Goal: Use online tool/utility: Utilize a website feature to perform a specific function

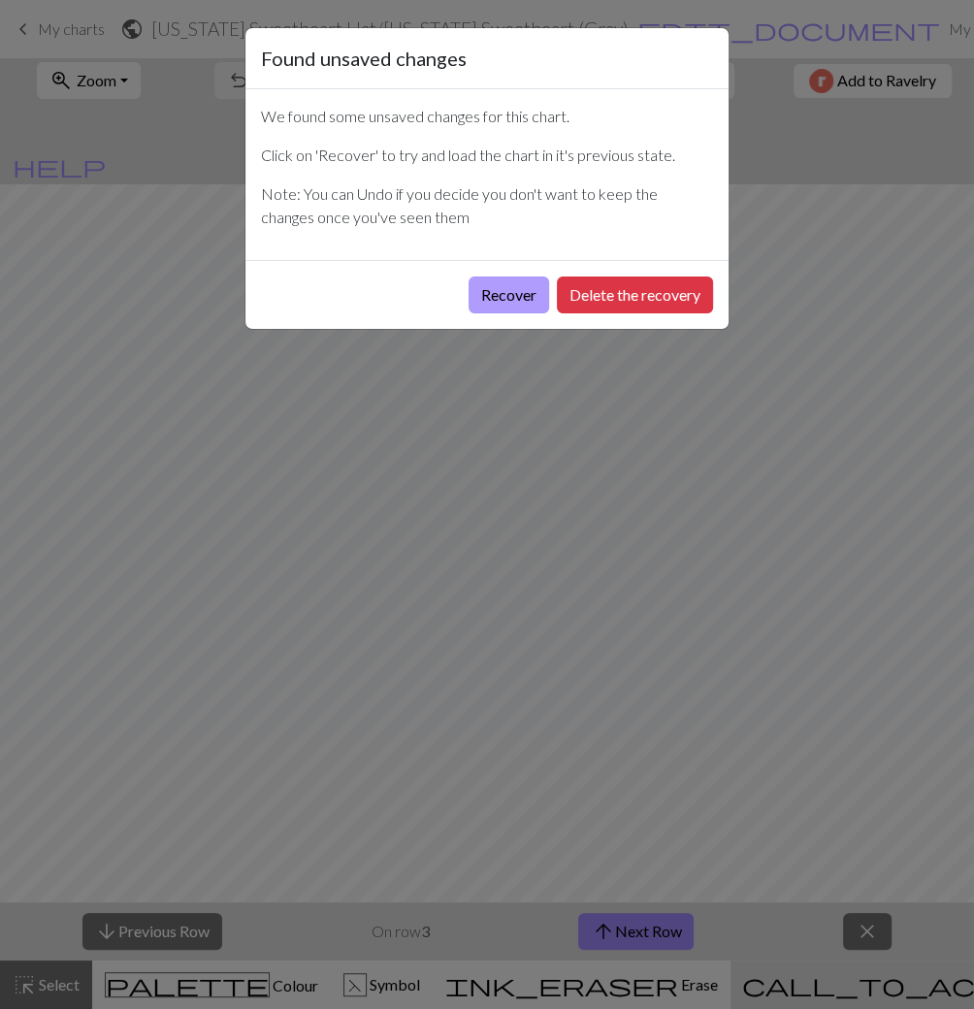
click at [513, 286] on button "Recover" at bounding box center [509, 295] width 81 height 37
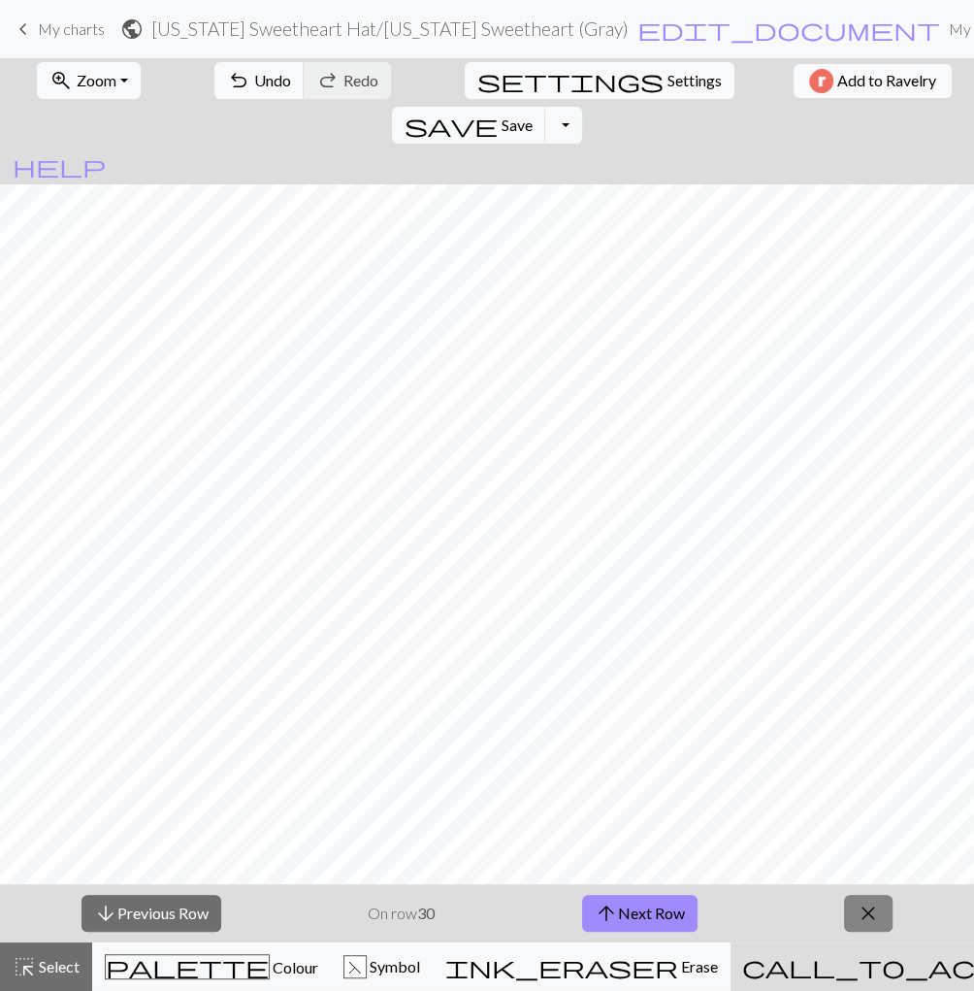
click at [871, 917] on span "close" at bounding box center [868, 913] width 23 height 27
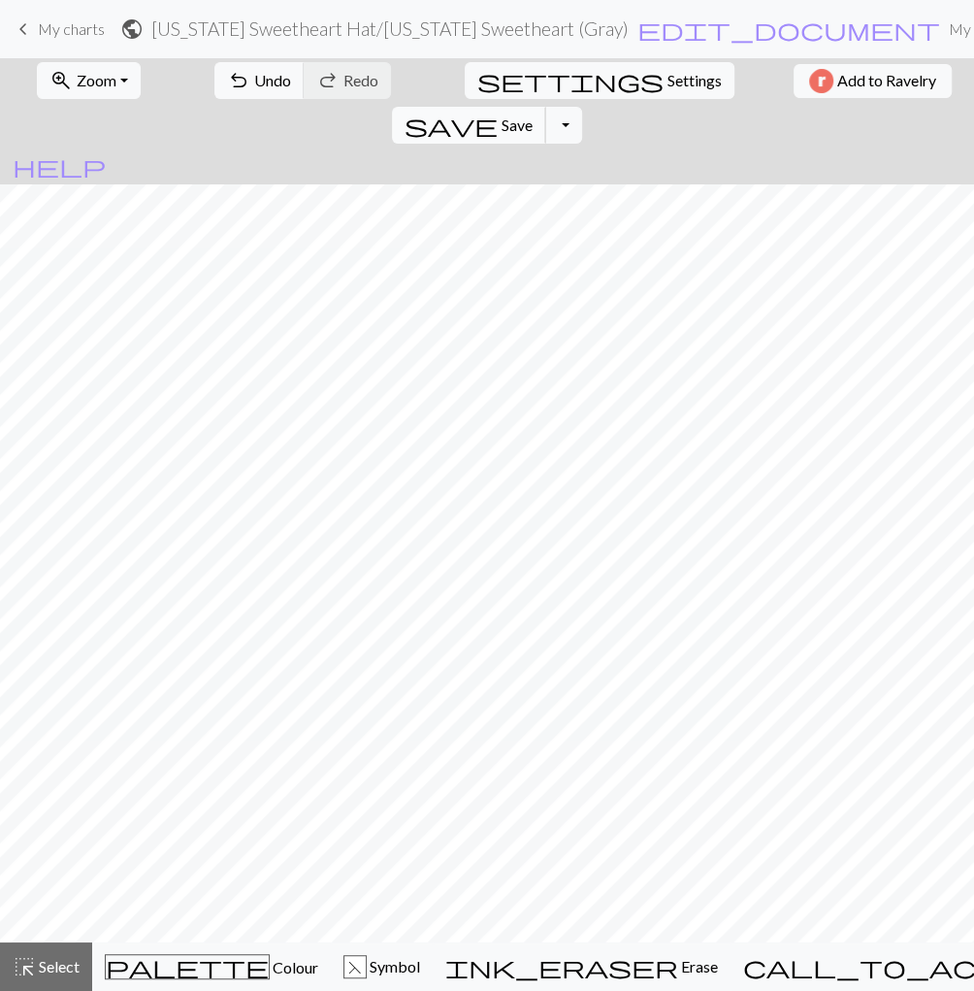
click at [533, 115] on span "Save" at bounding box center [517, 124] width 31 height 18
click at [187, 957] on span "palette" at bounding box center [187, 966] width 163 height 27
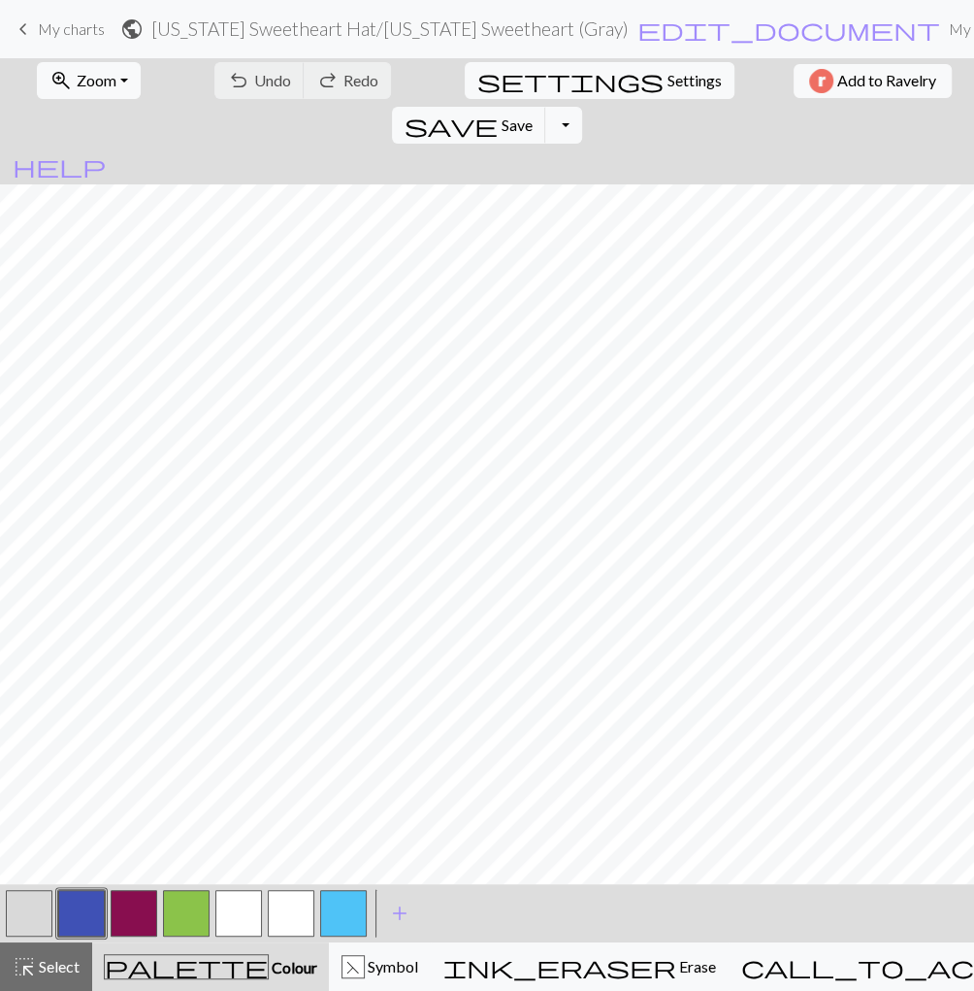
click at [24, 909] on button "button" at bounding box center [29, 913] width 47 height 47
click at [46, 905] on button "button" at bounding box center [29, 913] width 47 height 47
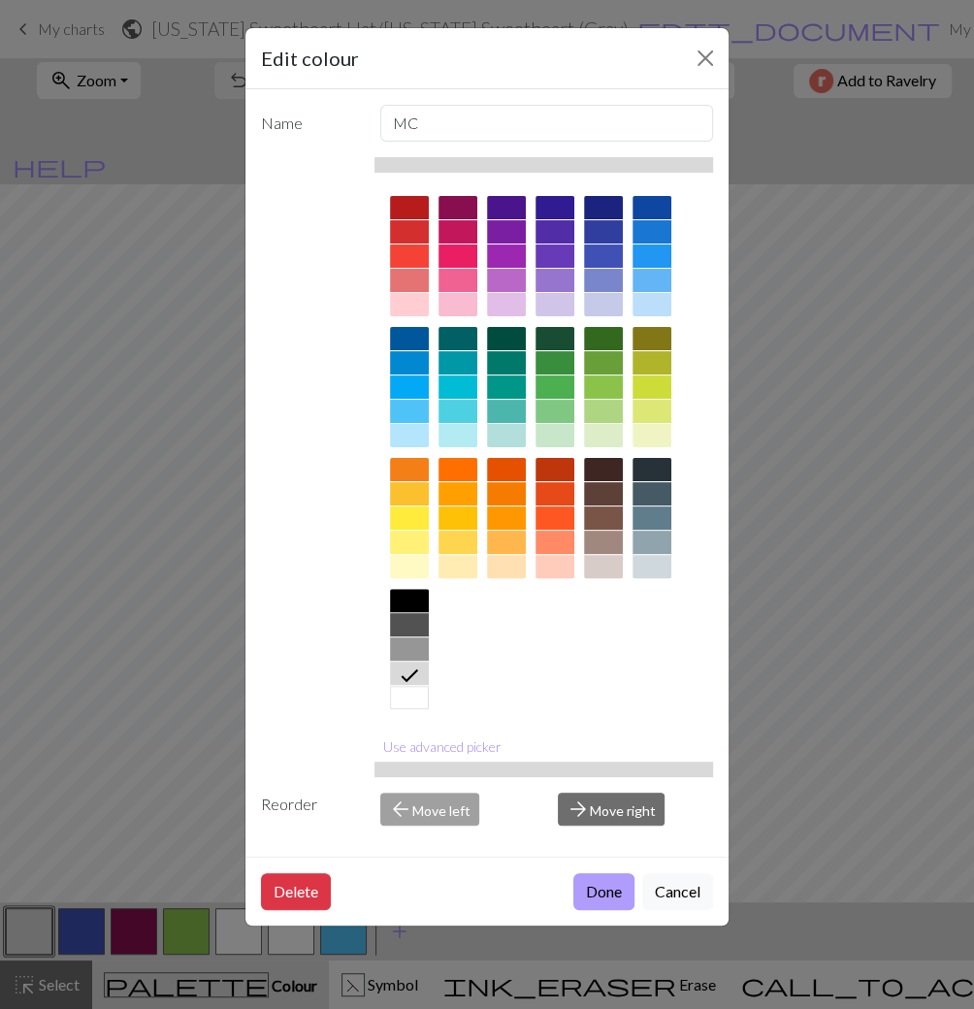
click at [597, 898] on button "Done" at bounding box center [604, 891] width 61 height 37
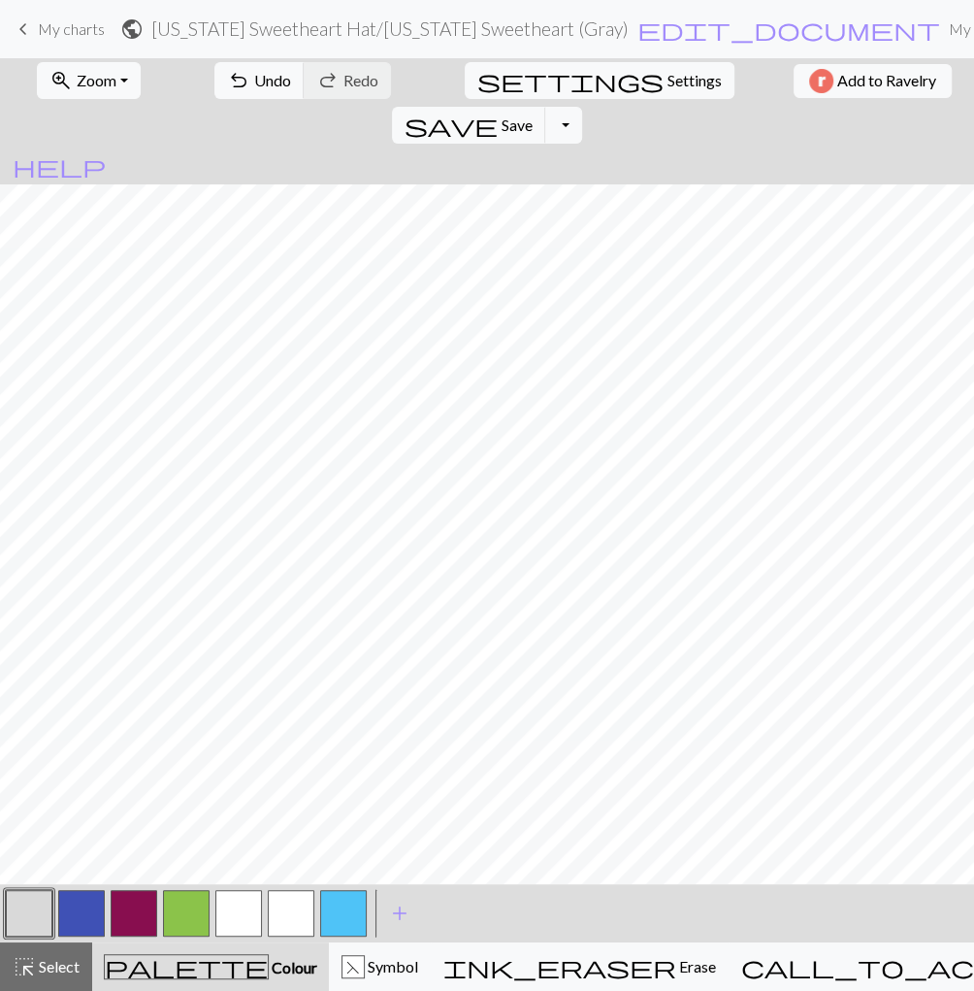
click at [134, 915] on button "button" at bounding box center [134, 913] width 47 height 47
click at [82, 903] on button "button" at bounding box center [81, 913] width 47 height 47
click at [254, 82] on span "Undo" at bounding box center [272, 80] width 37 height 18
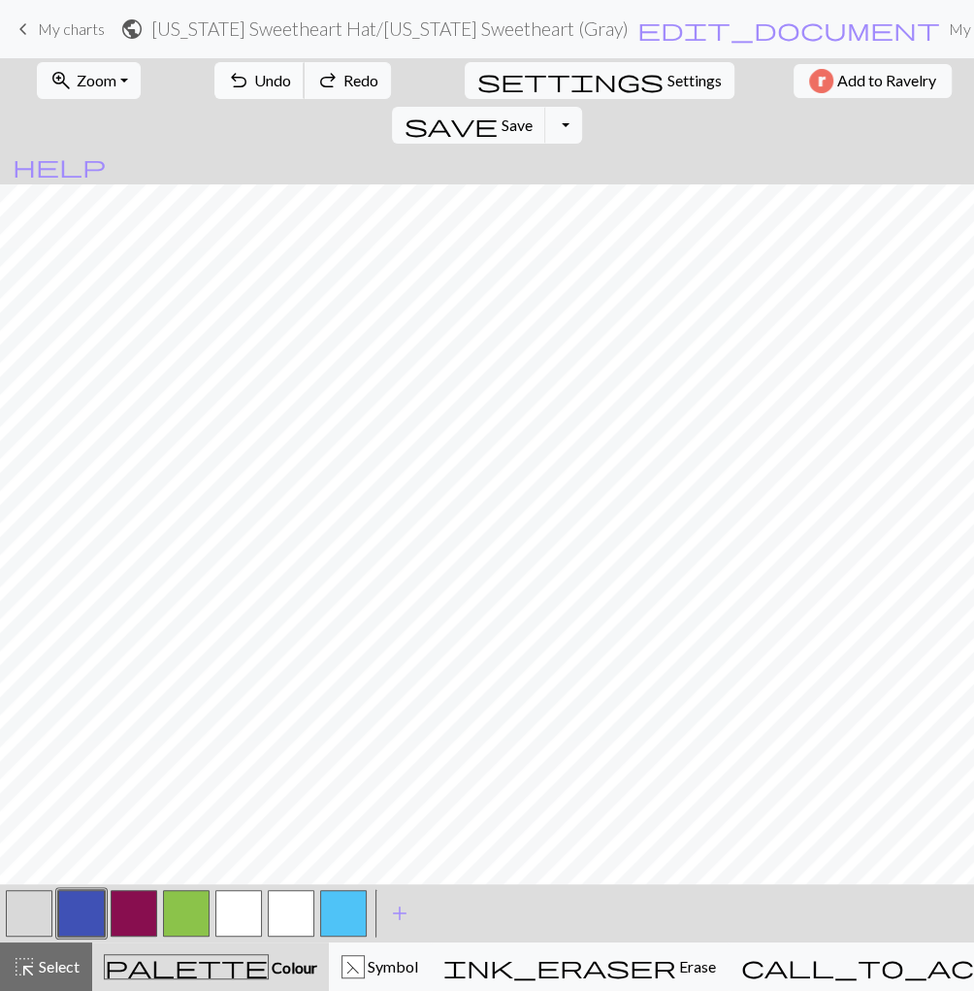
click at [254, 82] on span "Undo" at bounding box center [272, 80] width 37 height 18
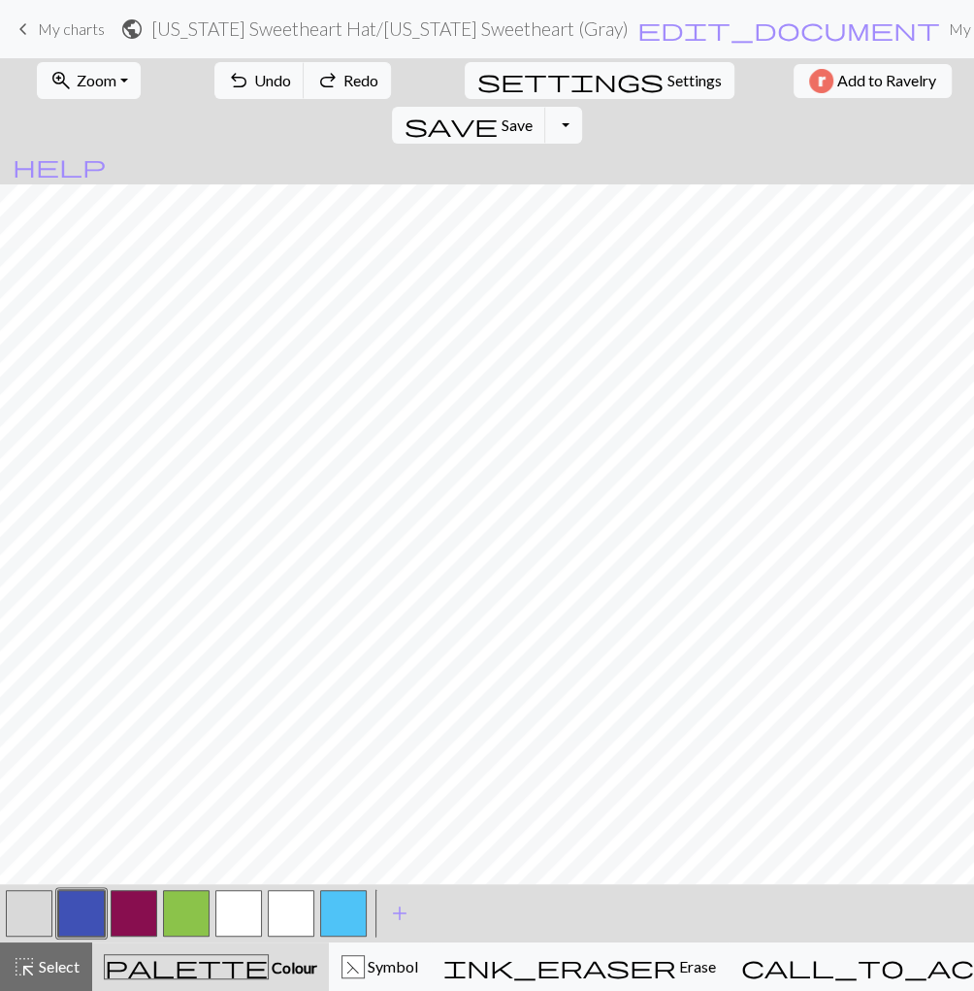
click at [75, 912] on button "button" at bounding box center [81, 913] width 47 height 47
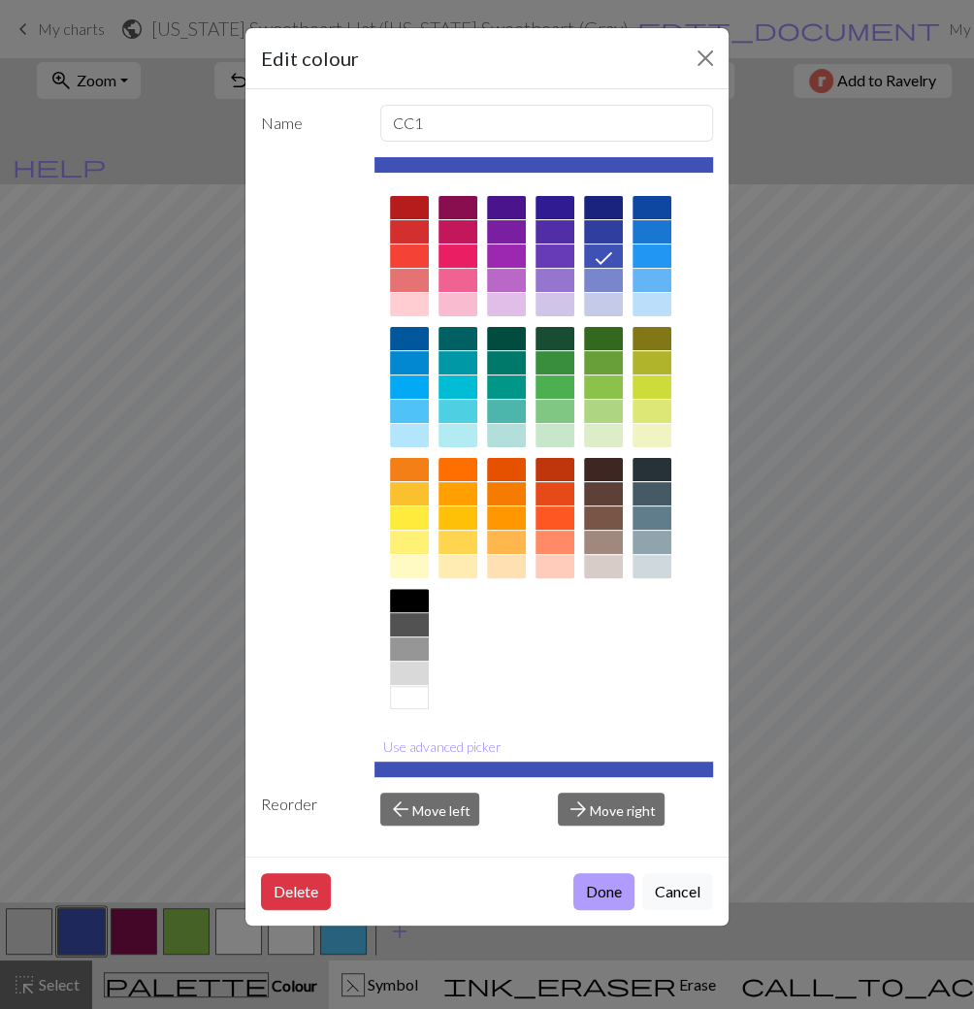
click at [597, 901] on button "Done" at bounding box center [604, 891] width 61 height 37
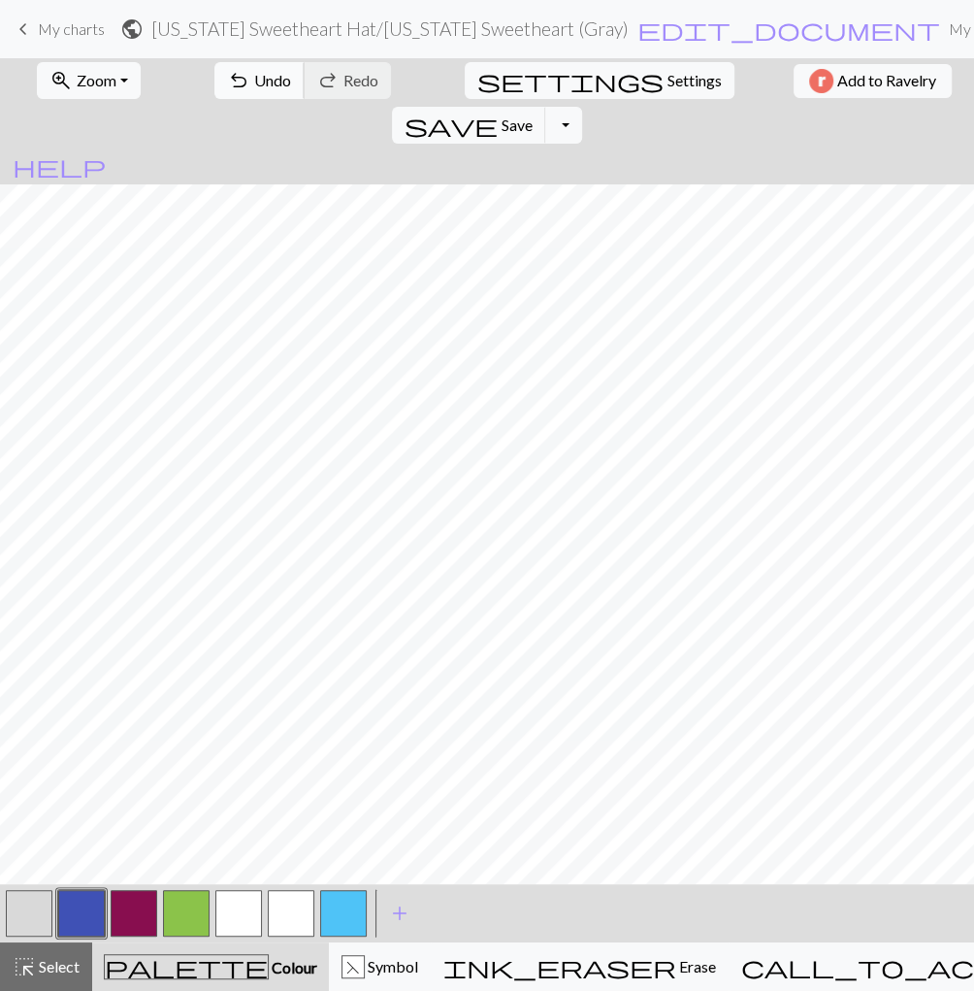
click at [227, 80] on span "undo" at bounding box center [238, 80] width 23 height 27
click at [546, 107] on button "save Save Save" at bounding box center [469, 125] width 154 height 37
